Goal: Navigation & Orientation: Understand site structure

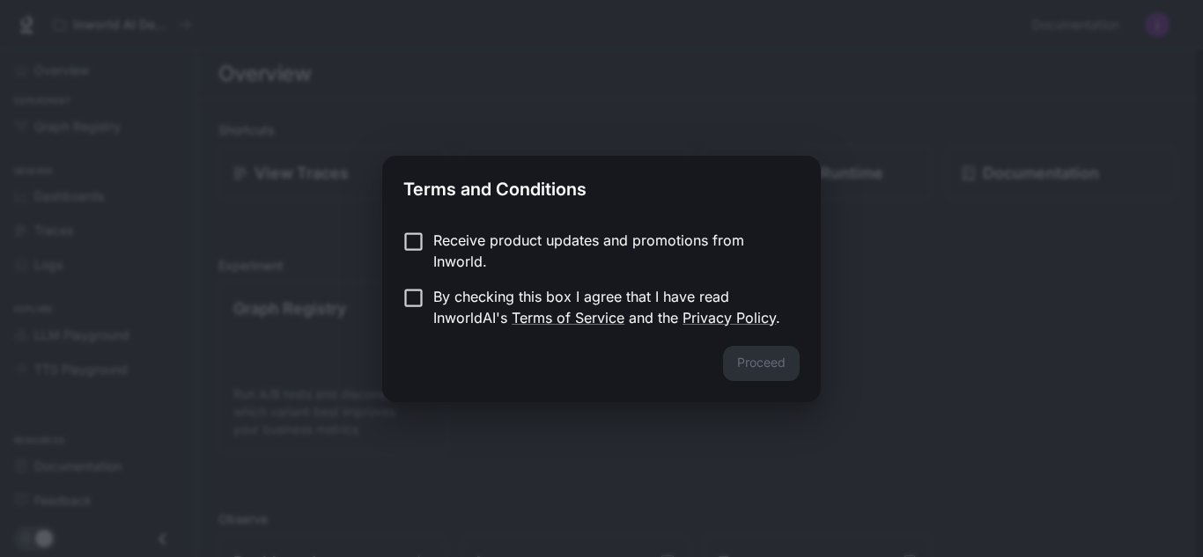
click at [625, 252] on p "Receive product updates and promotions from Inworld." at bounding box center [609, 251] width 352 height 42
click at [764, 361] on button "Proceed" at bounding box center [761, 363] width 77 height 35
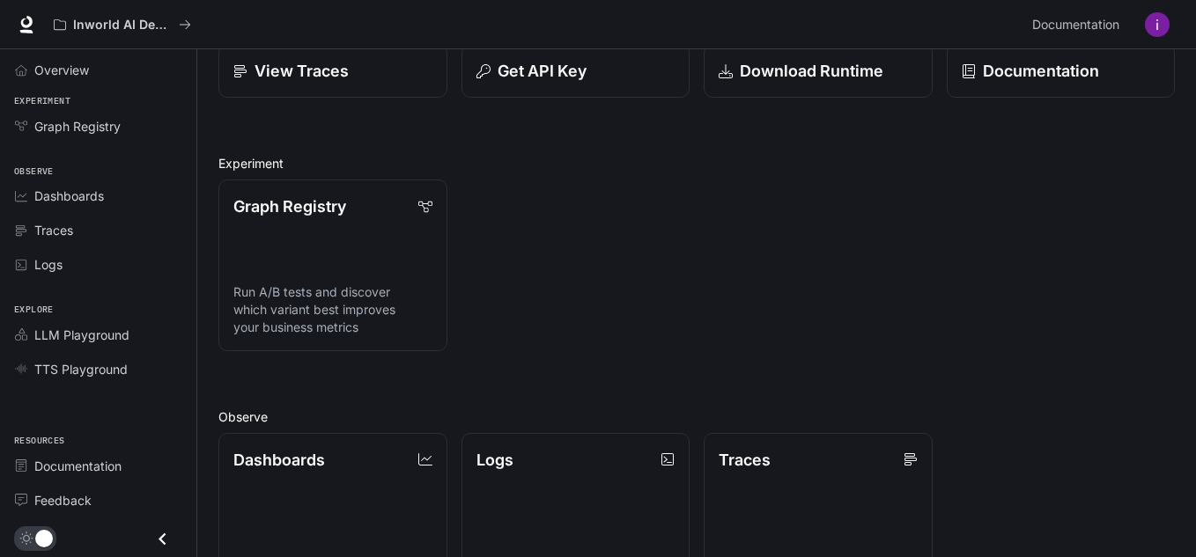
scroll to position [122, 0]
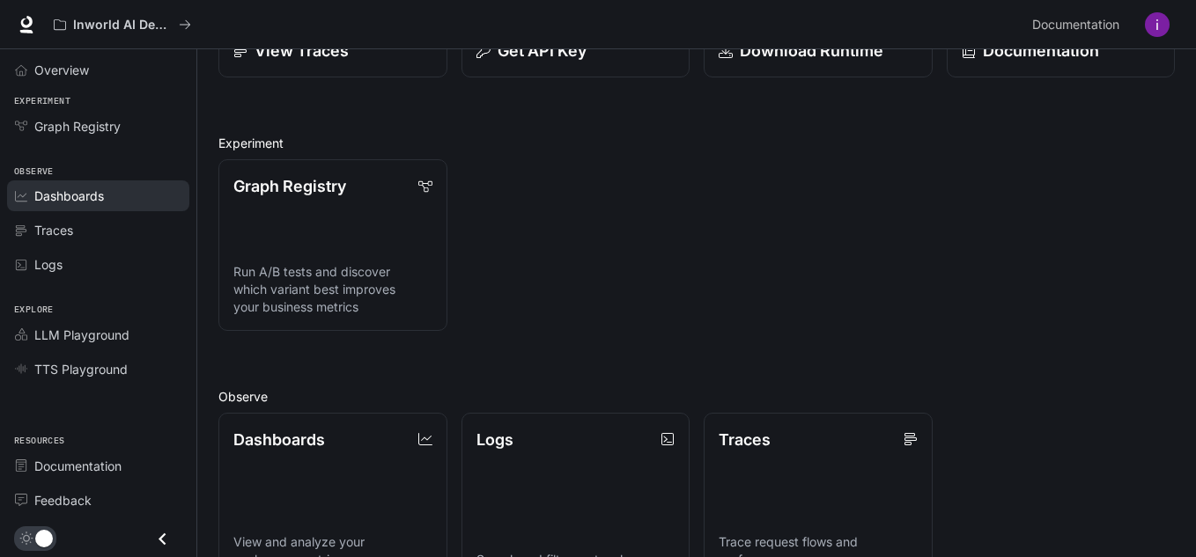
click at [111, 192] on div "Dashboards" at bounding box center [107, 196] width 147 height 18
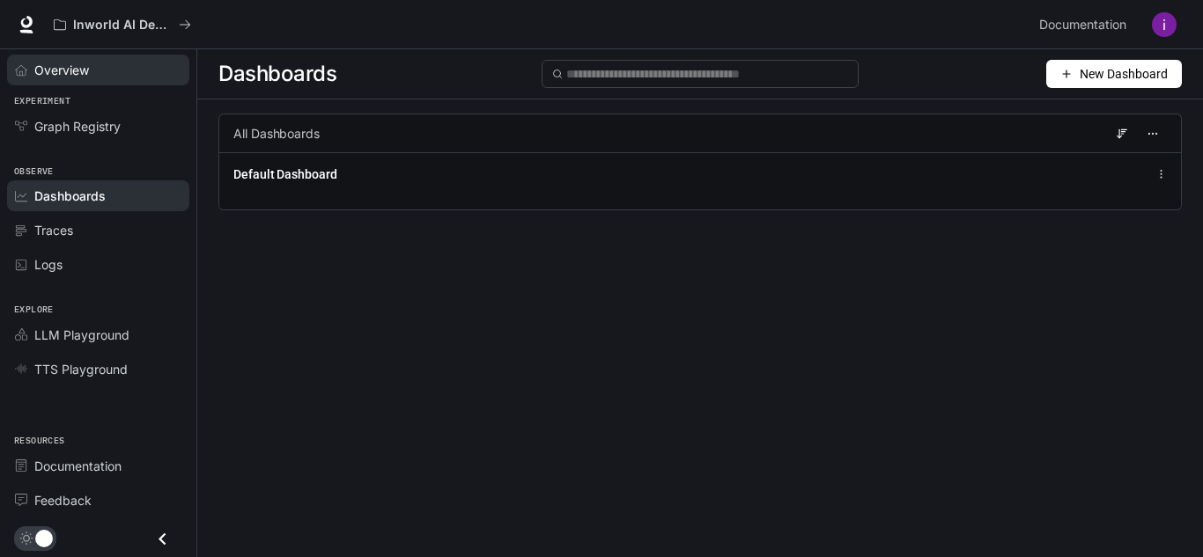
click at [132, 70] on div "Overview" at bounding box center [107, 70] width 147 height 18
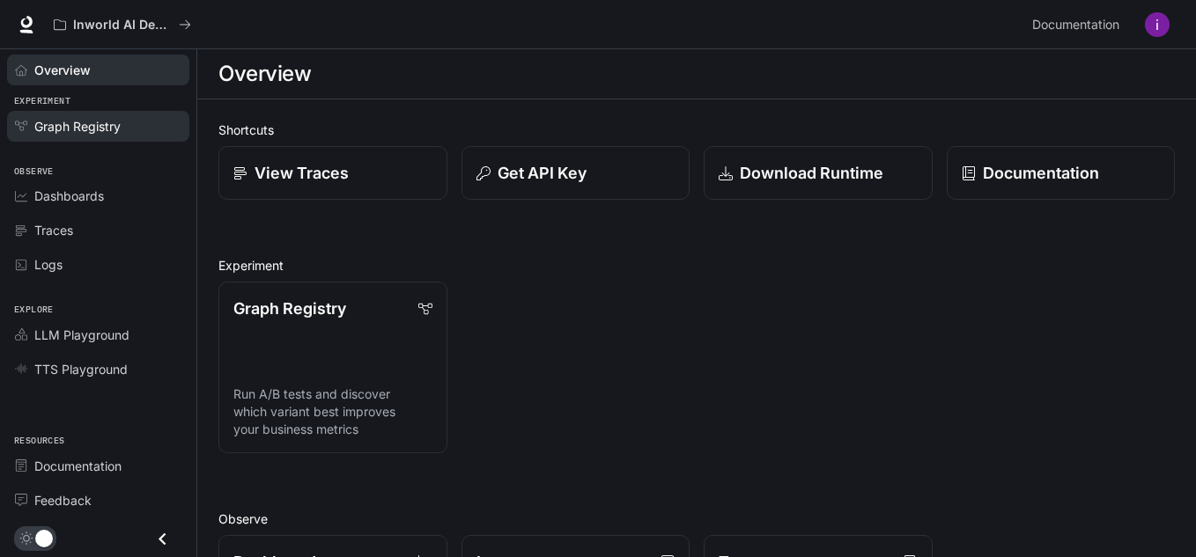
click at [121, 129] on div "Graph Registry" at bounding box center [107, 126] width 147 height 18
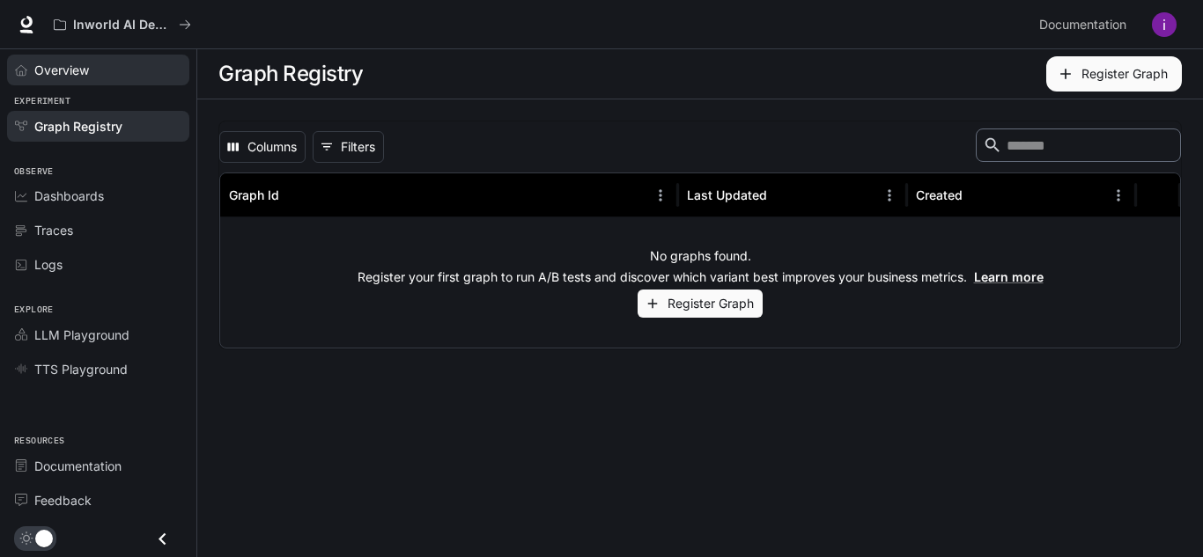
click at [133, 62] on div "Overview" at bounding box center [107, 70] width 147 height 18
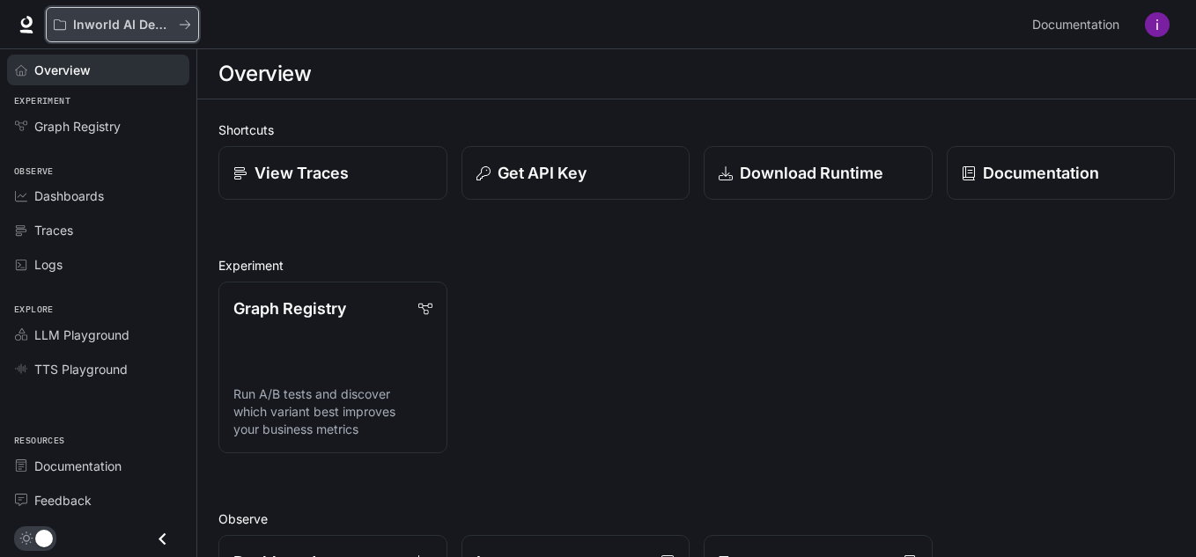
click at [127, 37] on button "Inworld AI Demos" at bounding box center [122, 24] width 153 height 35
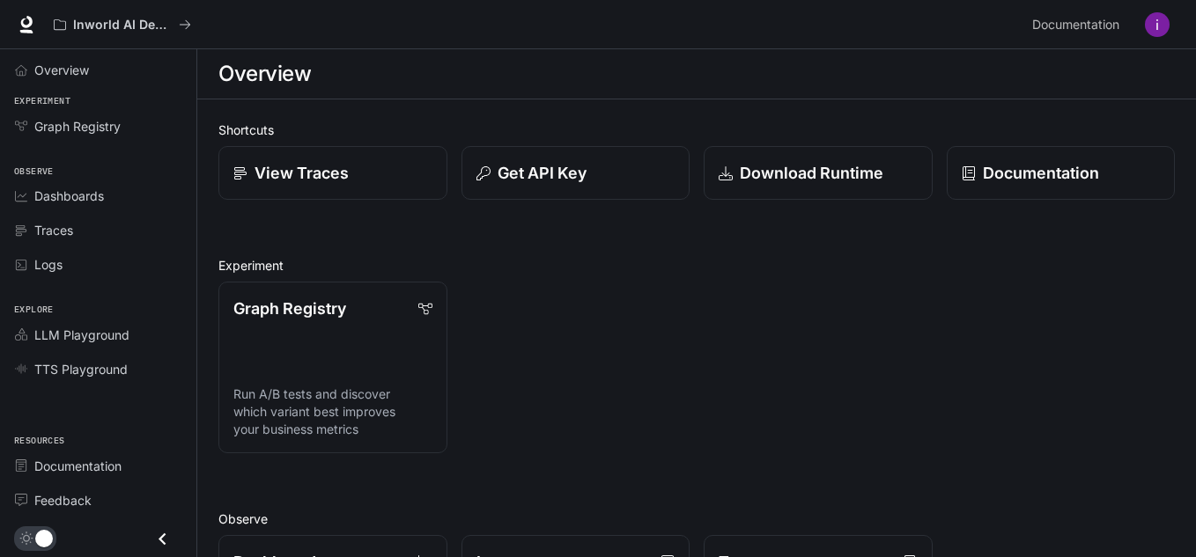
click at [617, 68] on div "Overview" at bounding box center [696, 73] width 956 height 35
